Goal: Navigation & Orientation: Find specific page/section

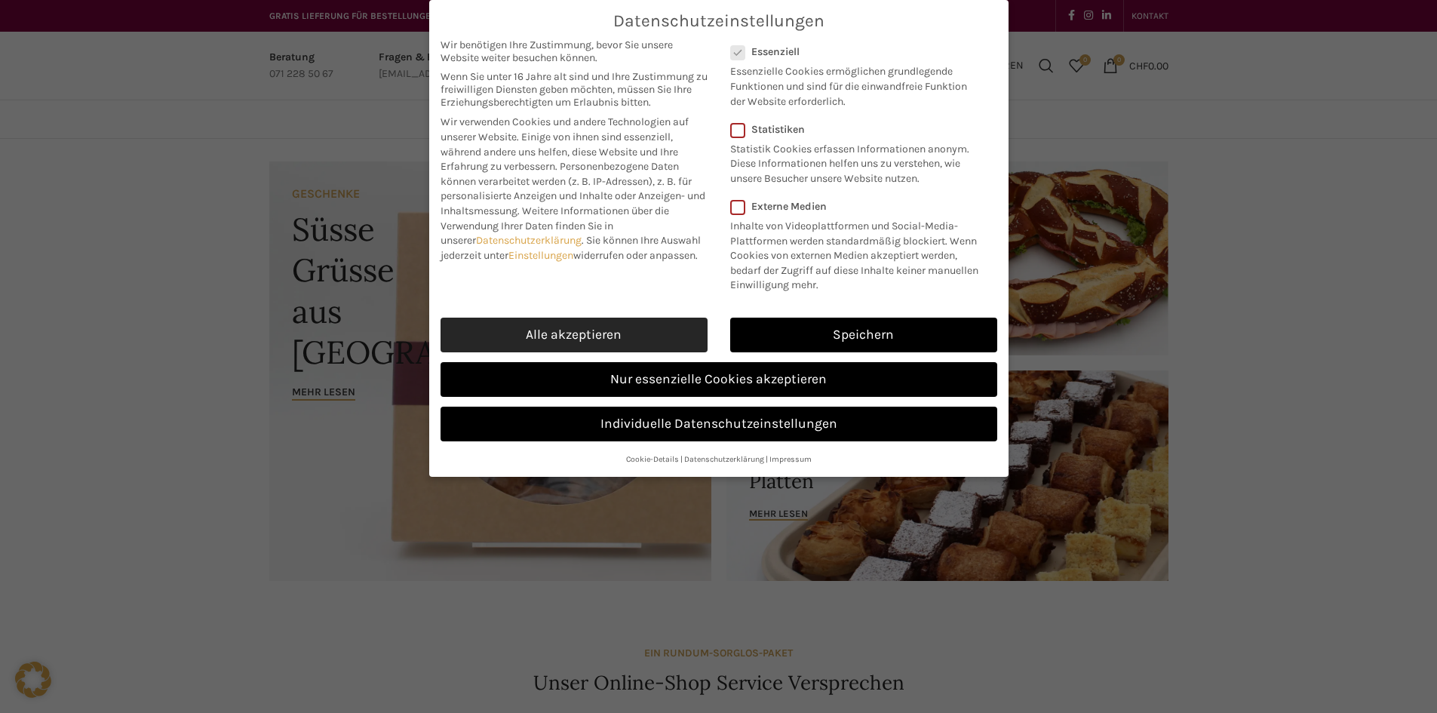
click at [652, 321] on link "Alle akzeptieren" at bounding box center [573, 335] width 267 height 35
checkbox input "true"
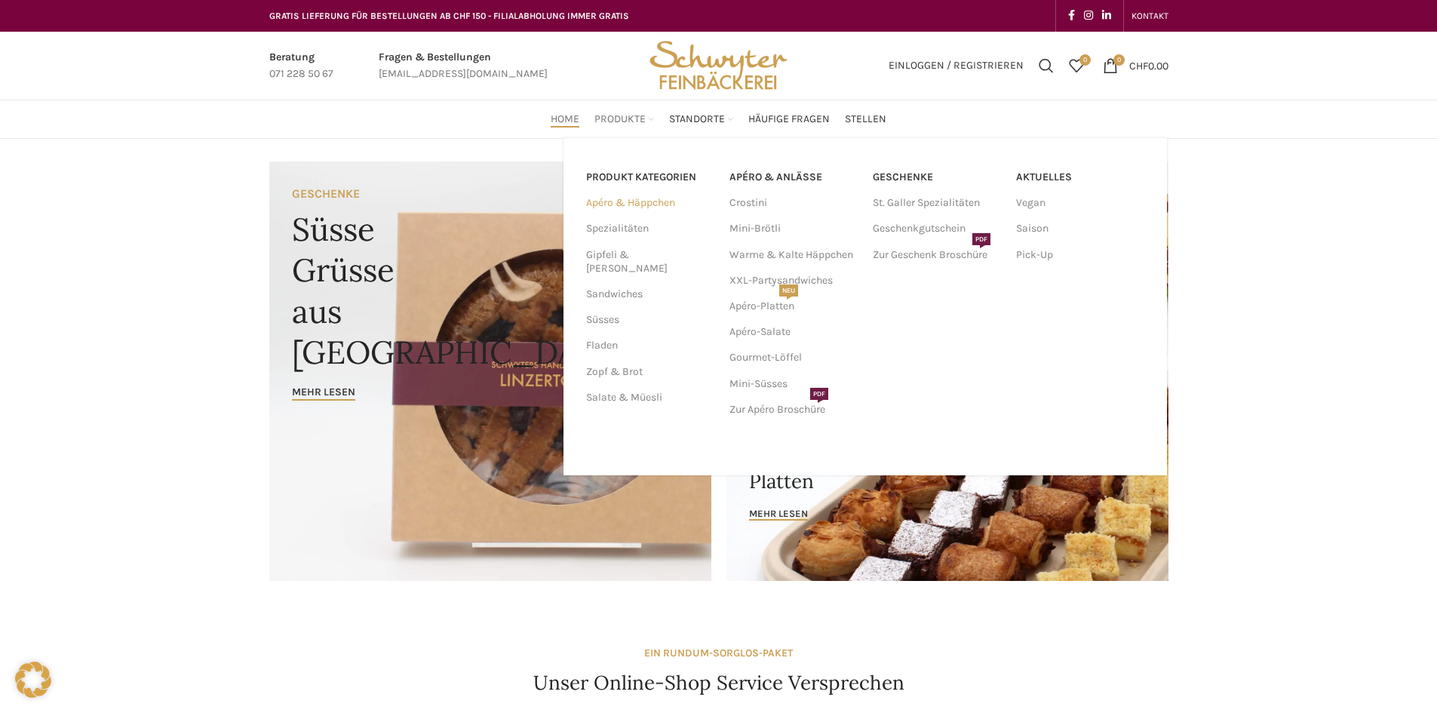
click at [628, 202] on link "Apéro & Häppchen" at bounding box center [648, 203] width 125 height 26
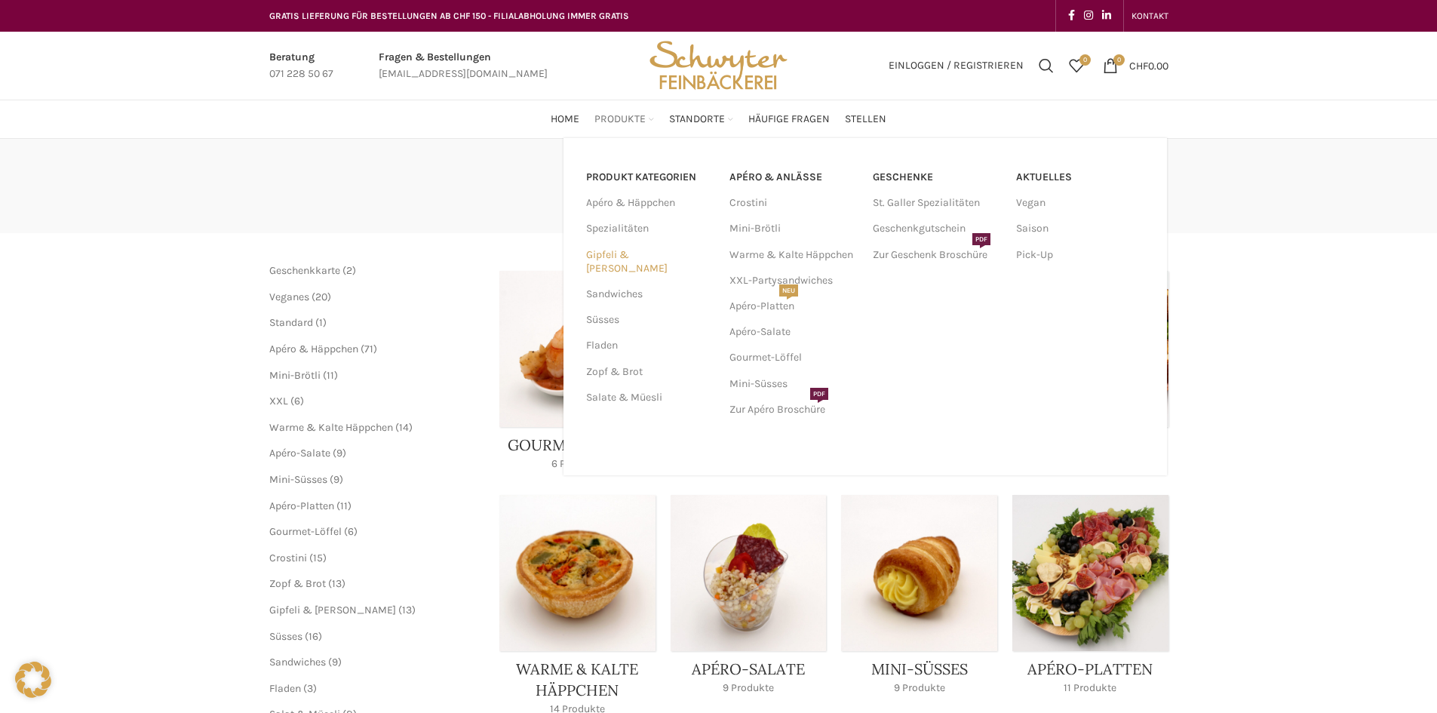
click at [621, 255] on link "Gipfeli & [PERSON_NAME]" at bounding box center [648, 261] width 125 height 39
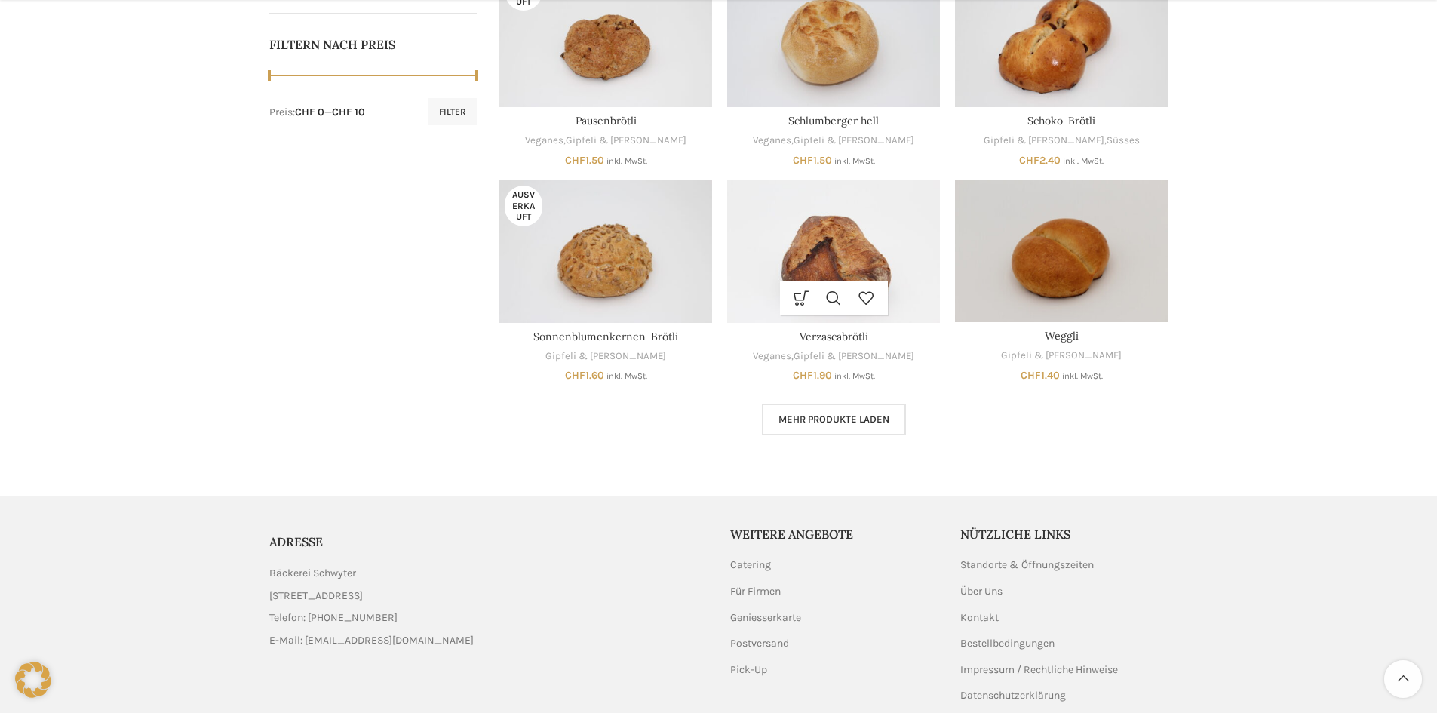
scroll to position [754, 0]
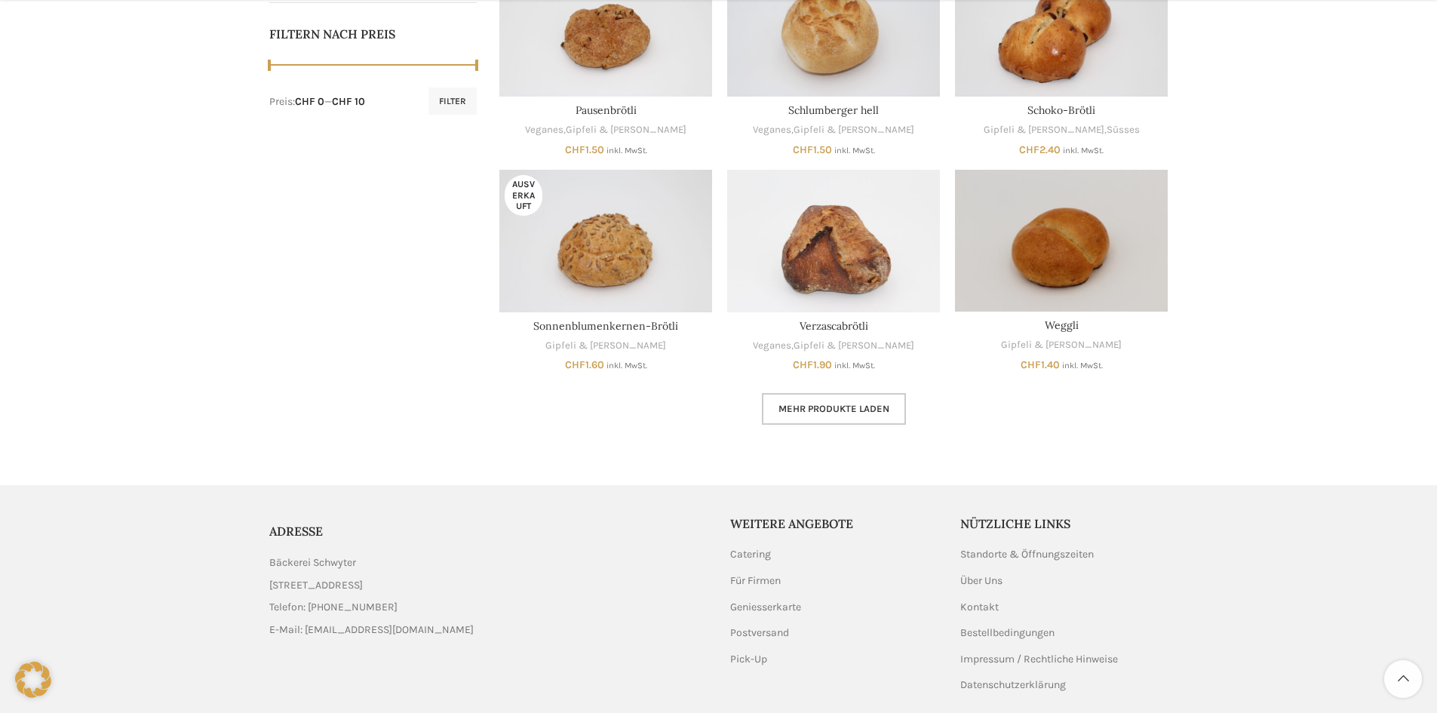
click at [816, 399] on link "Mehr Produkte laden" at bounding box center [834, 409] width 144 height 32
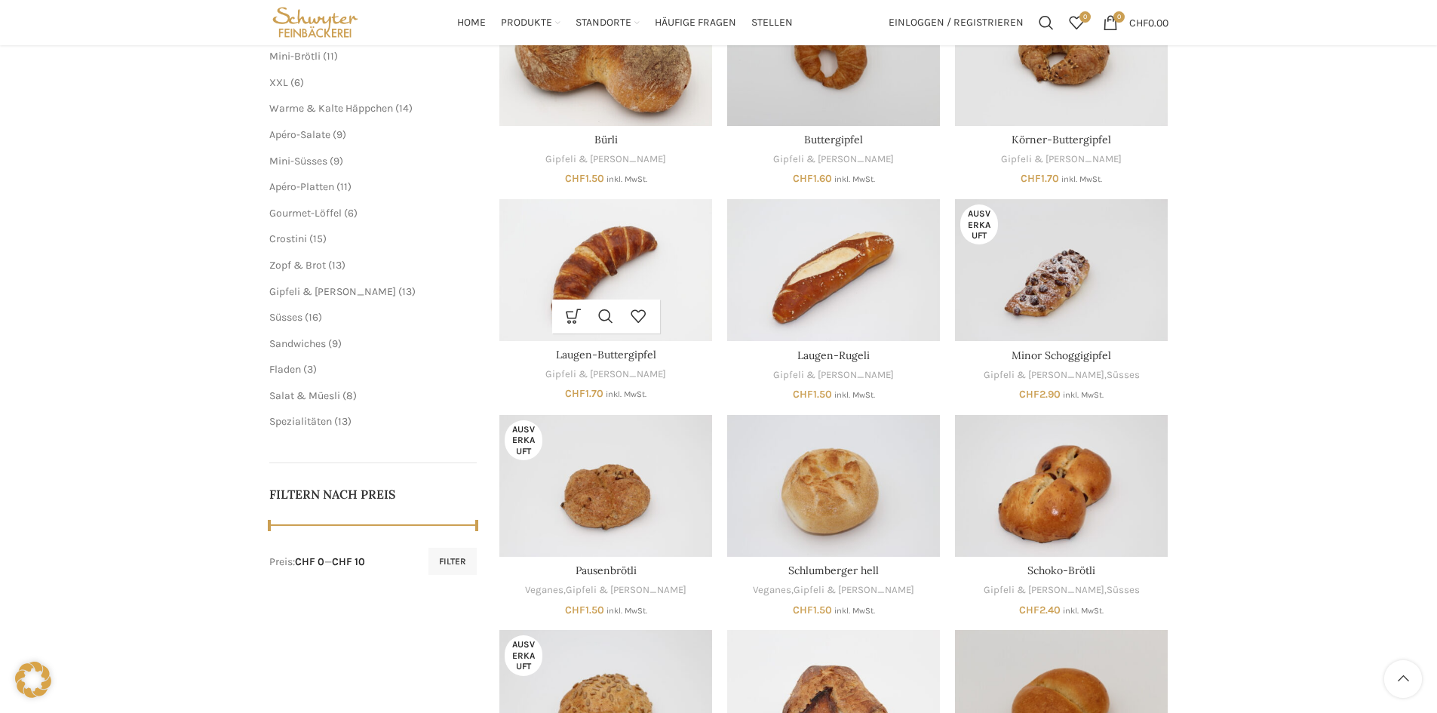
scroll to position [143, 0]
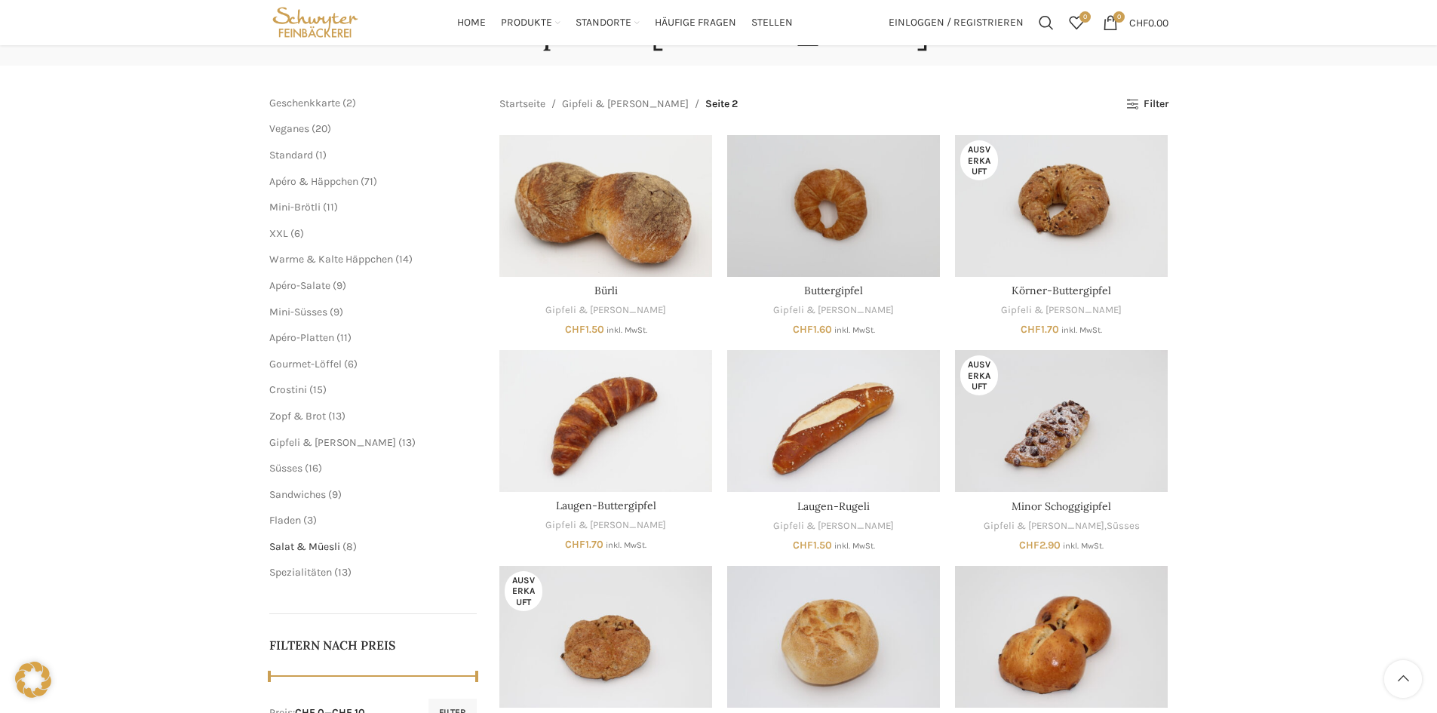
click at [320, 541] on span "Salat & Müesli" at bounding box center [304, 546] width 71 height 13
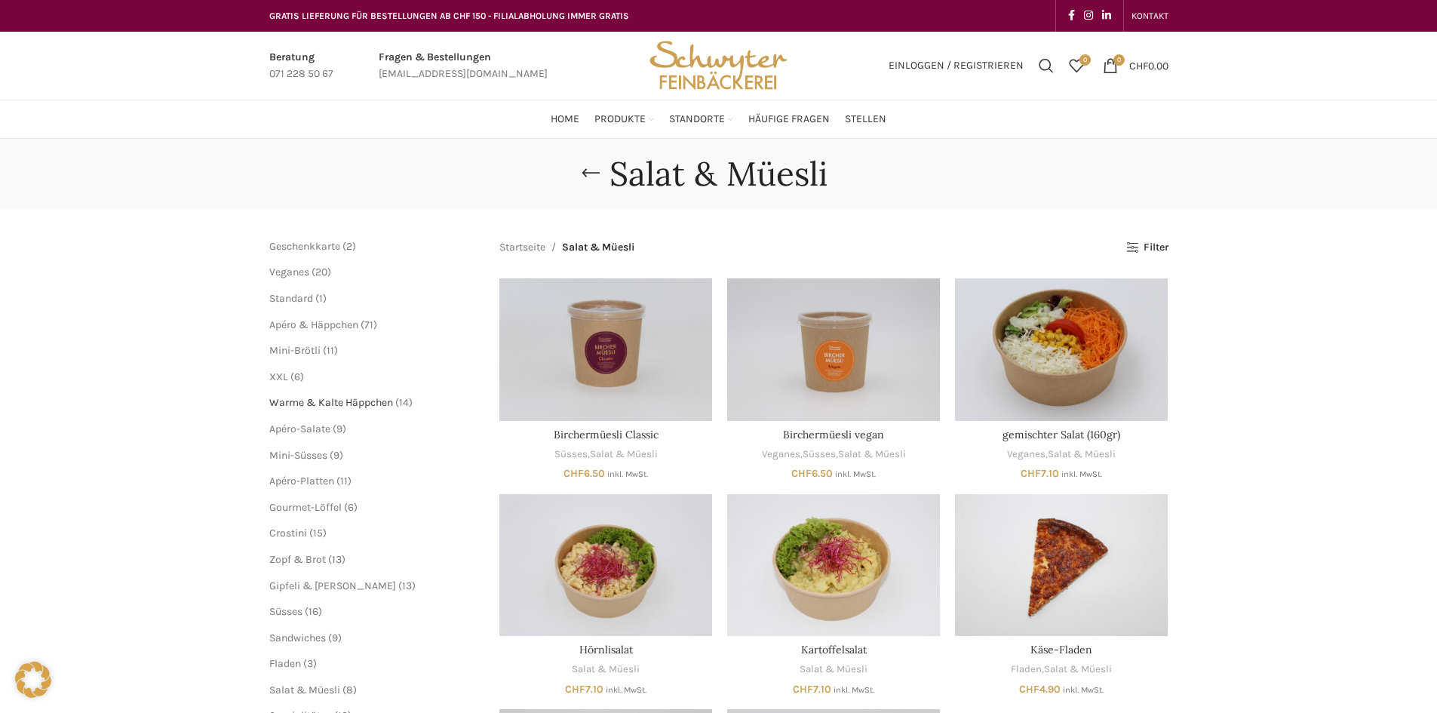
click at [314, 397] on span "Warme & Kalte Häppchen" at bounding box center [331, 402] width 124 height 13
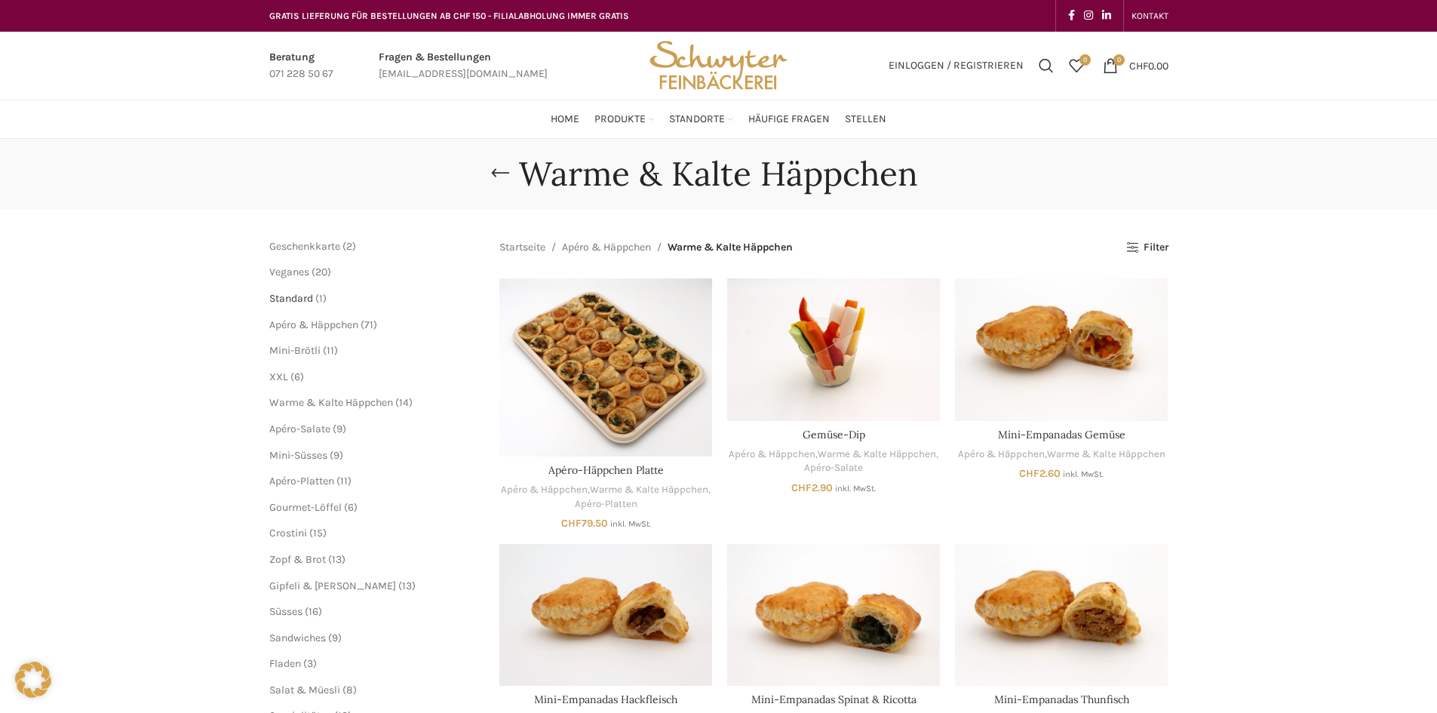
click at [299, 299] on span "Standard" at bounding box center [291, 298] width 44 height 13
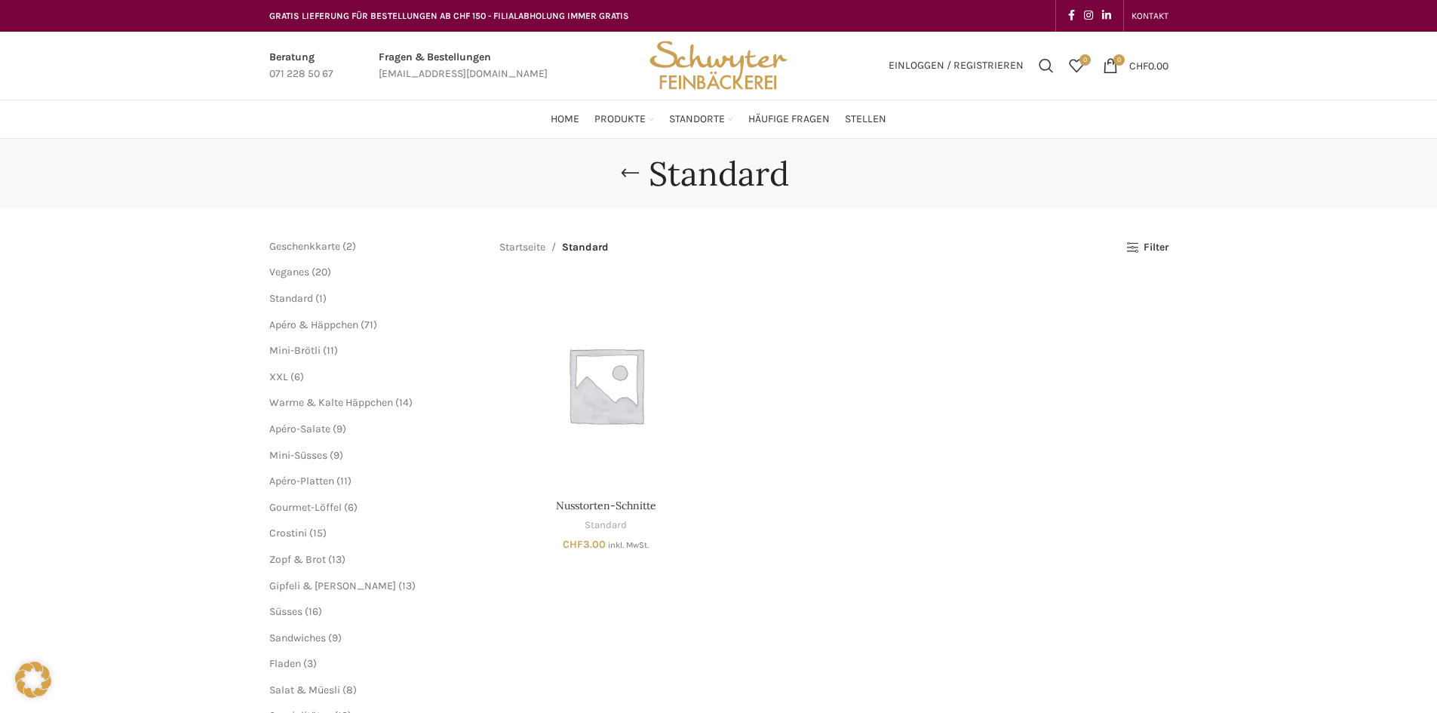
click at [301, 259] on ul "Geschenkkarte 2 2 Produkte Veganes 20 20 Produkte Standard 1 1 Produkt Apéro & …" at bounding box center [373, 481] width 208 height 484
click at [303, 264] on ul "Geschenkkarte 2 2 Produkte Veganes 20 20 Produkte Standard 1 1 Produkt Apéro & …" at bounding box center [373, 481] width 208 height 484
click at [311, 253] on li "Geschenkkarte 2 2 Produkte" at bounding box center [373, 246] width 208 height 15
